Goal: Navigation & Orientation: Find specific page/section

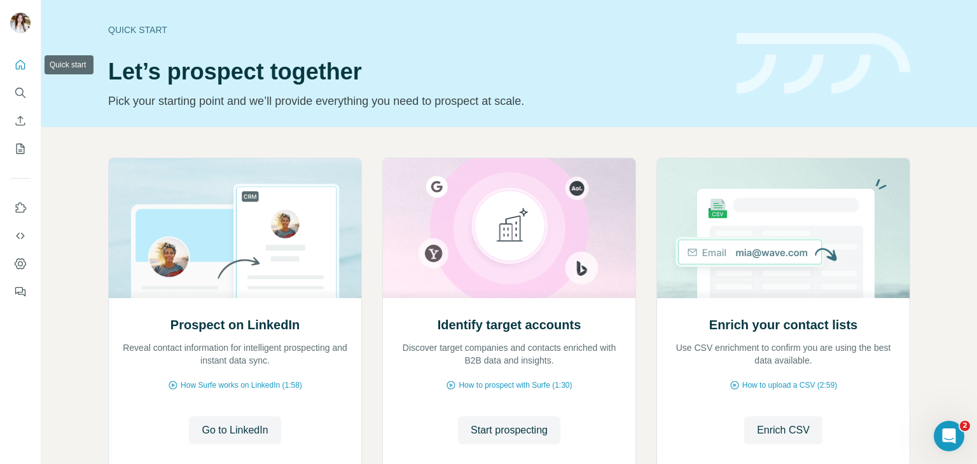
click at [20, 70] on icon "Quick start" at bounding box center [20, 64] width 13 height 13
click at [24, 151] on icon "My lists" at bounding box center [21, 149] width 8 height 10
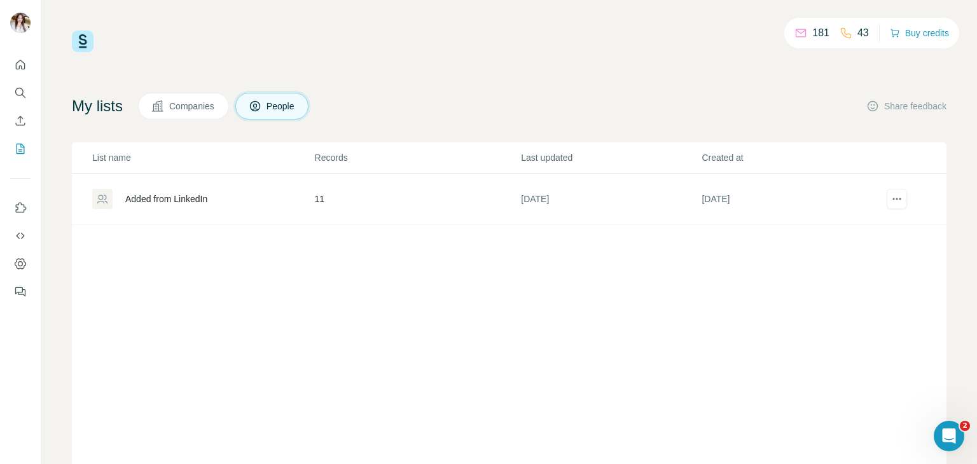
click at [473, 200] on td "11" at bounding box center [417, 200] width 207 height 52
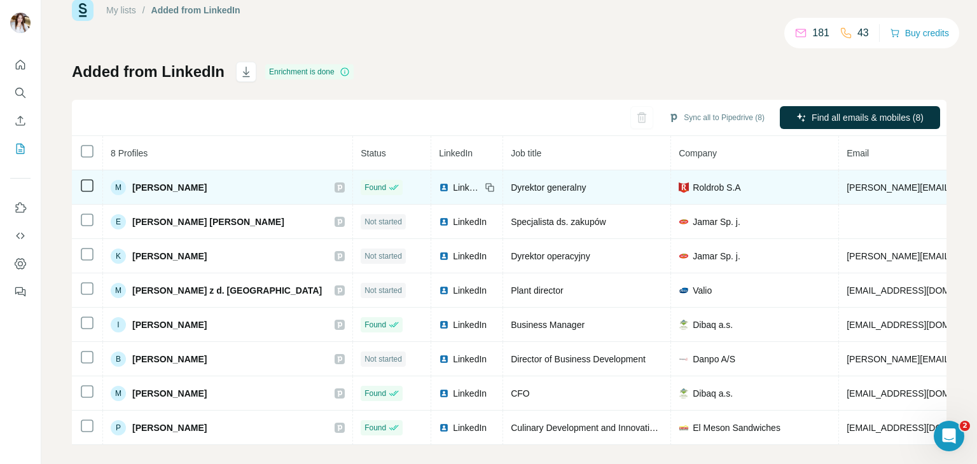
scroll to position [47, 0]
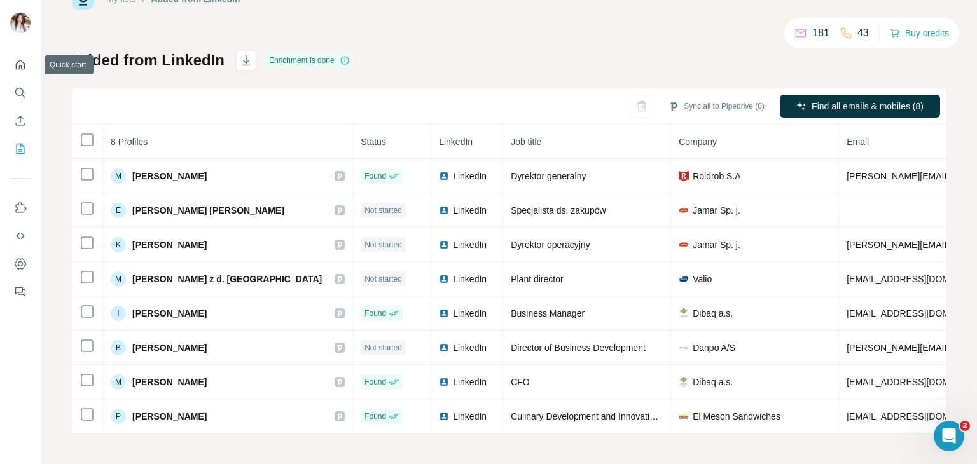
click at [41, 67] on div "My lists / Added from LinkedIn 181 43 Buy credits Added from LinkedIn Enrichmen…" at bounding box center [508, 232] width 935 height 464
click at [25, 64] on icon "Quick start" at bounding box center [20, 64] width 13 height 13
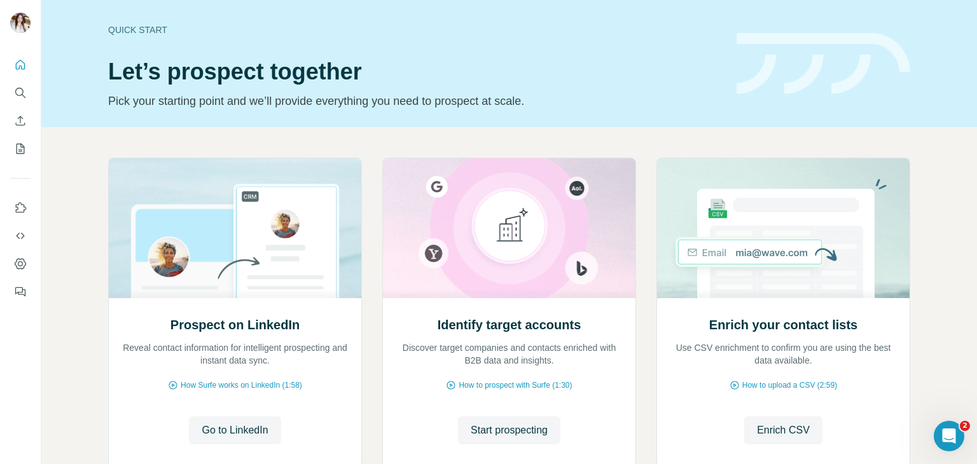
scroll to position [85, 0]
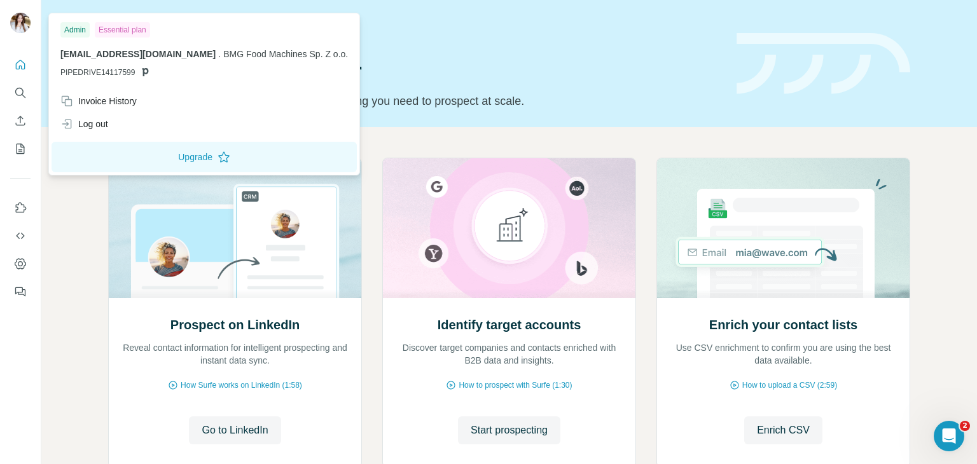
scroll to position [85, 0]
